Goal: Transaction & Acquisition: Purchase product/service

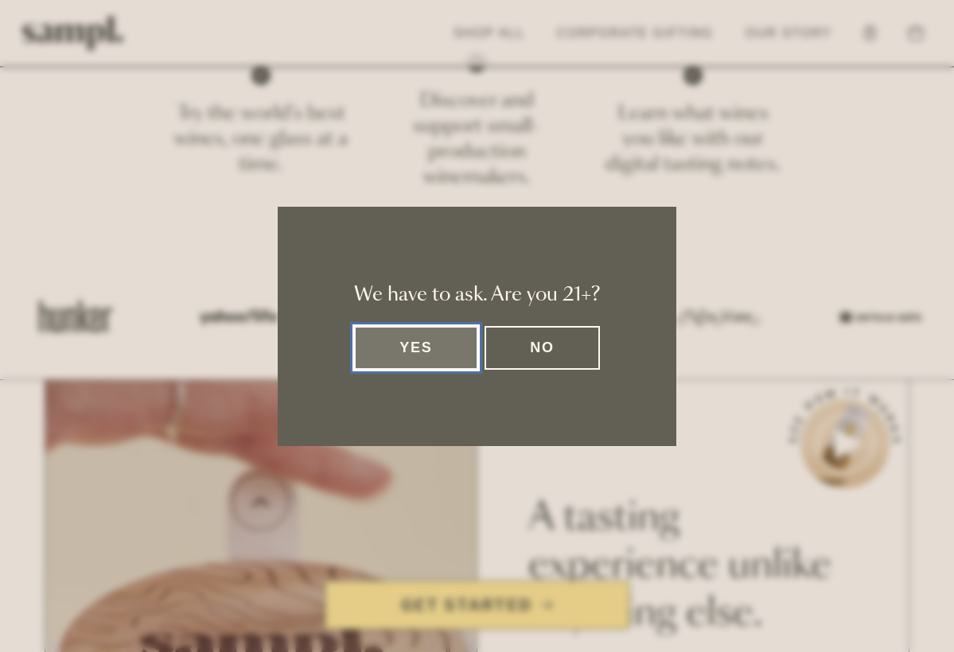
click at [438, 355] on button "Yes" at bounding box center [416, 348] width 124 height 44
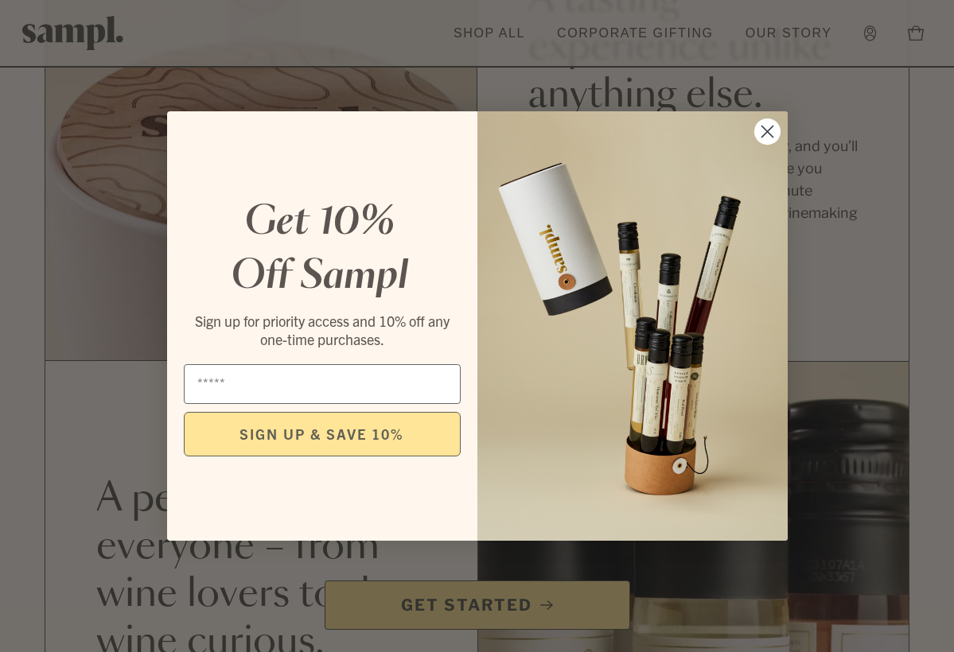
scroll to position [1180, 0]
click at [767, 128] on circle "Close dialog" at bounding box center [767, 132] width 26 height 26
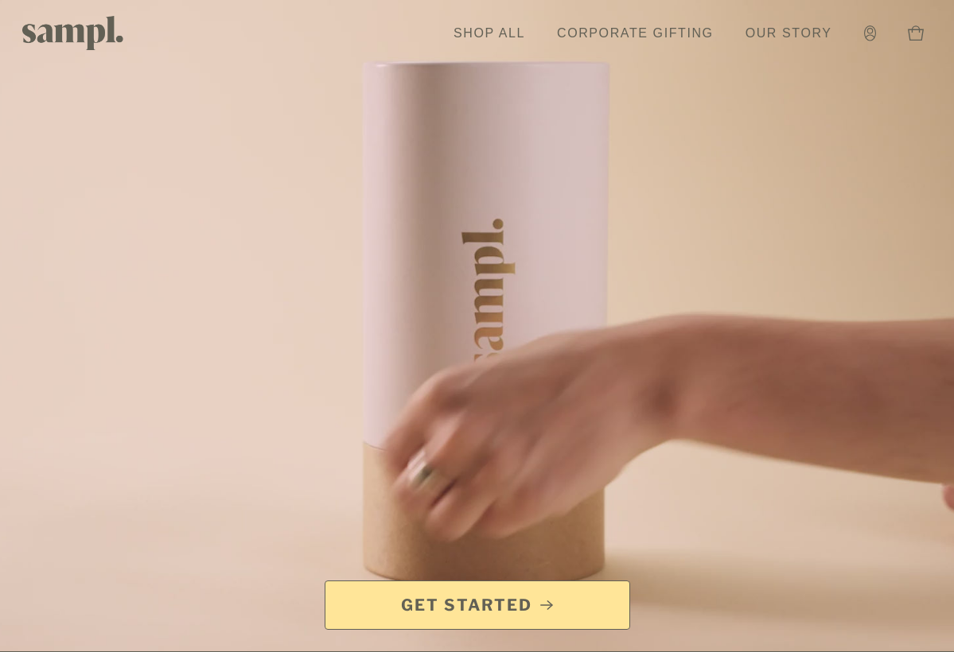
scroll to position [0, 0]
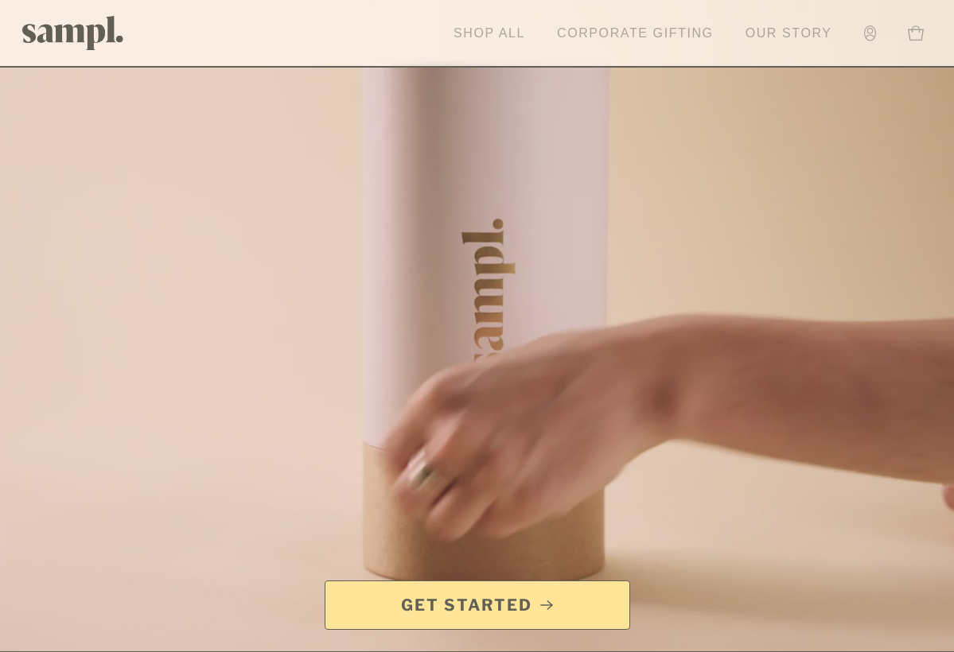
click at [494, 31] on link "Shop All" at bounding box center [490, 33] width 88 height 35
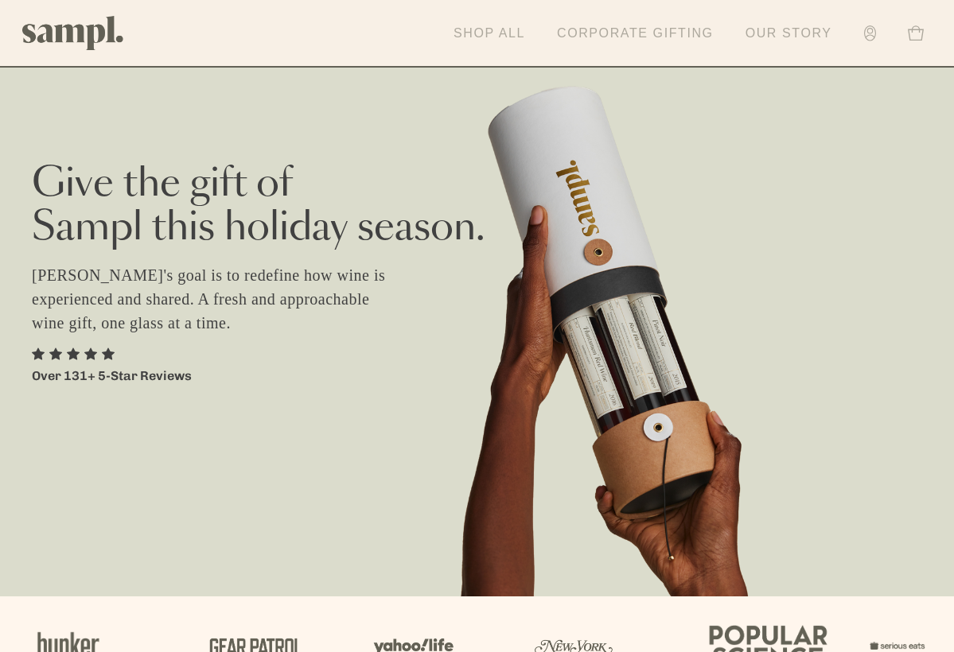
click at [869, 33] on circle at bounding box center [870, 31] width 6 height 6
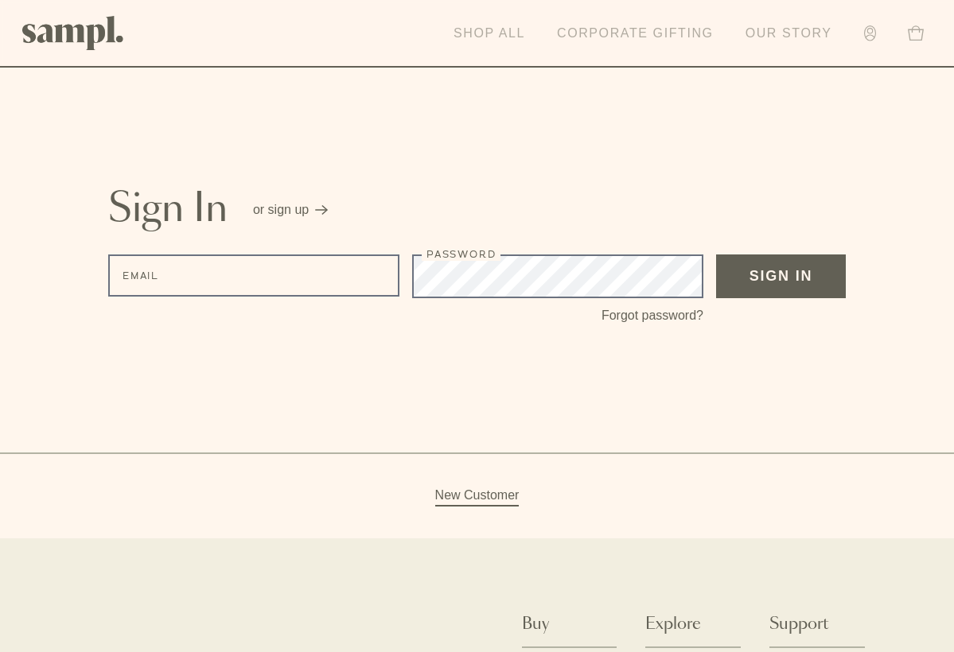
click at [475, 32] on link "Shop All" at bounding box center [490, 33] width 88 height 35
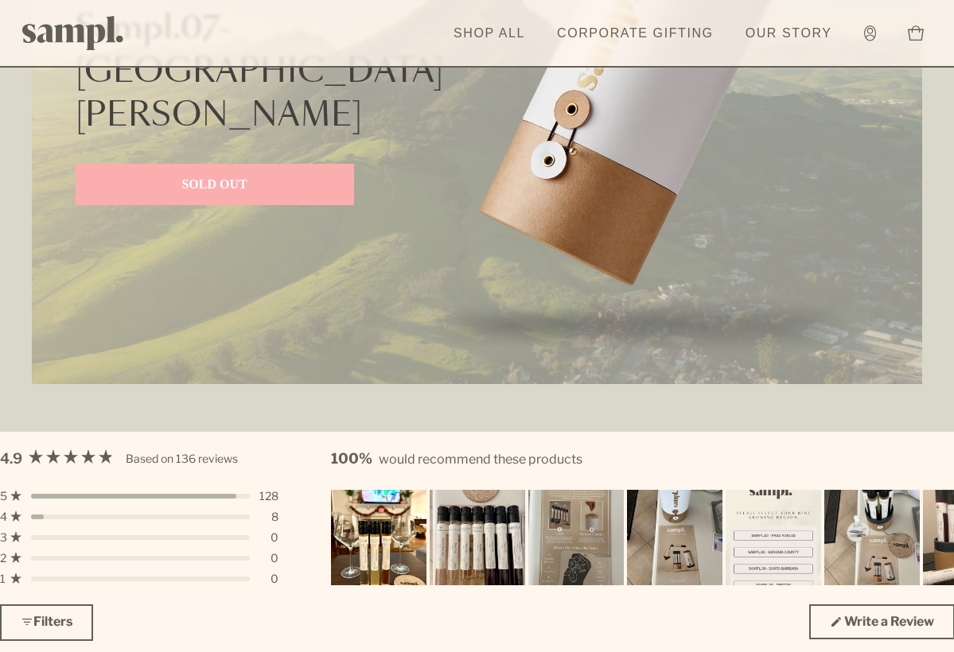
scroll to position [4079, 0]
